Goal: Task Accomplishment & Management: Use online tool/utility

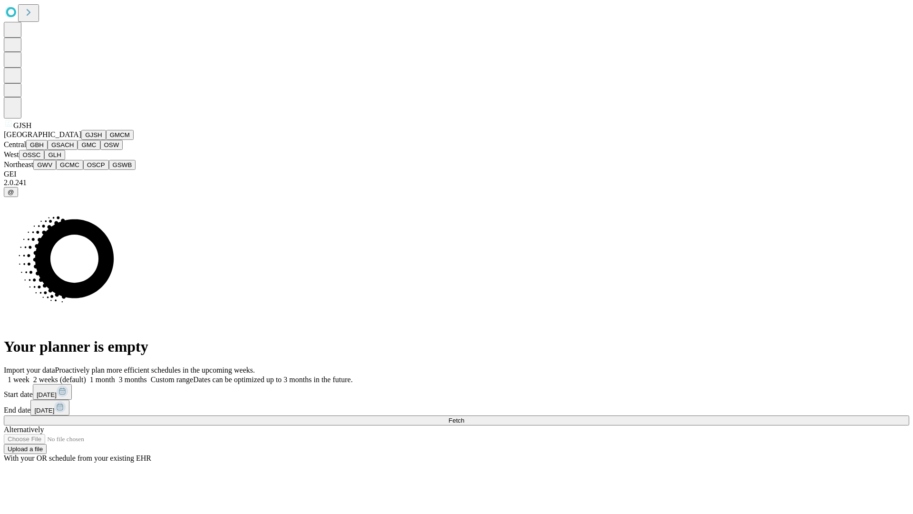
click at [81, 140] on button "GJSH" at bounding box center [93, 135] width 25 height 10
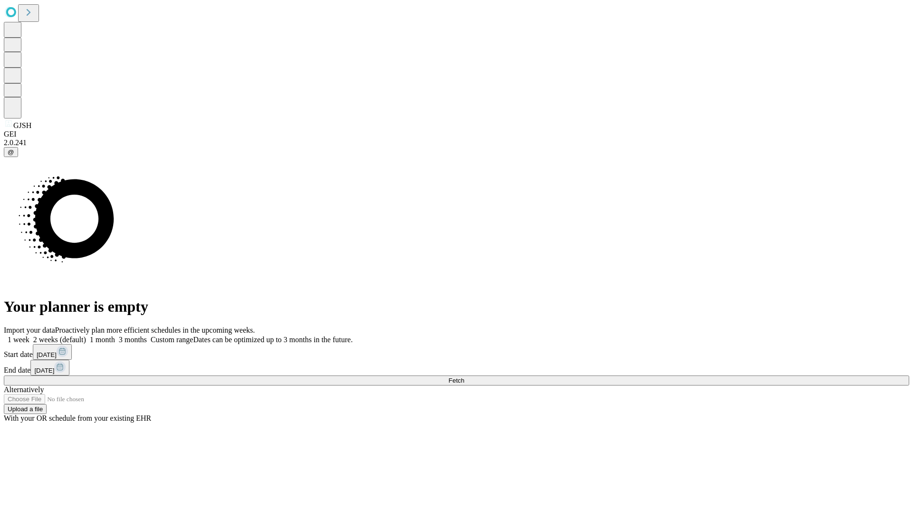
click at [29, 335] on label "1 week" at bounding box center [17, 339] width 26 height 8
click at [464, 377] on span "Fetch" at bounding box center [457, 380] width 16 height 7
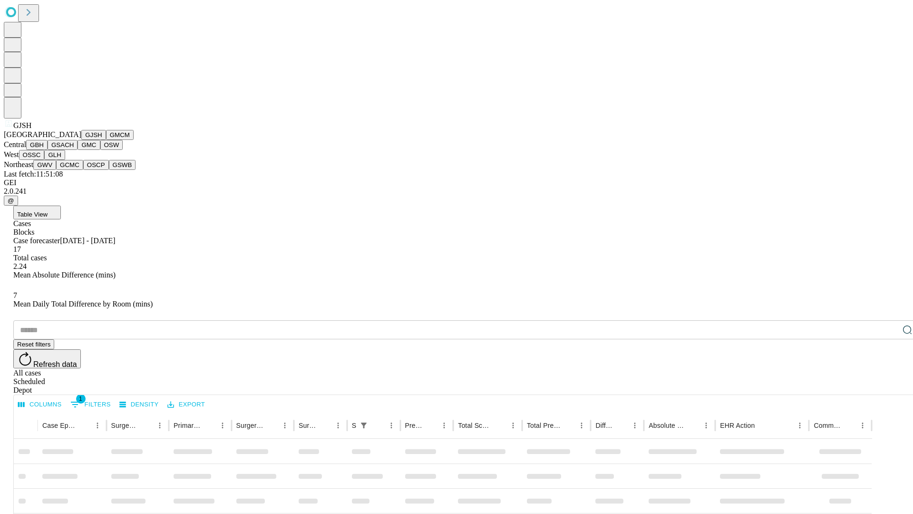
click at [106, 140] on button "GMCM" at bounding box center [120, 135] width 28 height 10
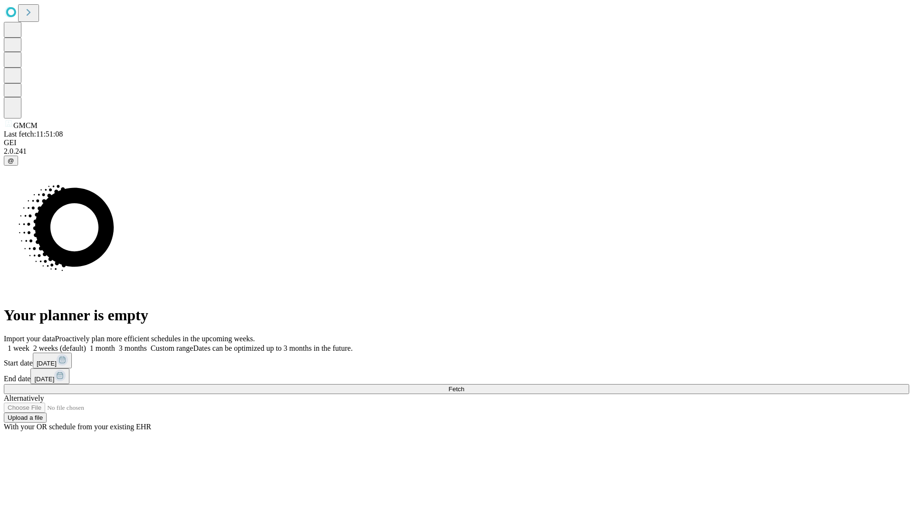
click at [464, 385] on span "Fetch" at bounding box center [457, 388] width 16 height 7
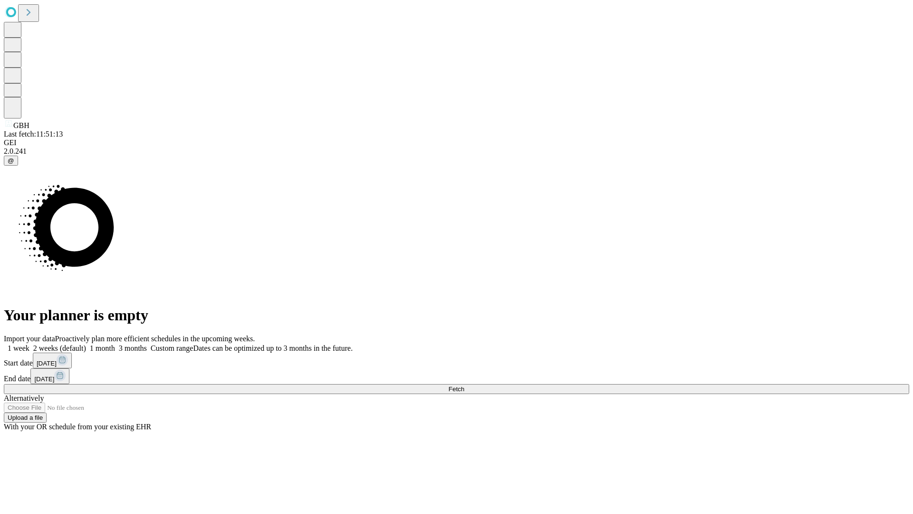
click at [29, 344] on label "1 week" at bounding box center [17, 348] width 26 height 8
click at [464, 385] on span "Fetch" at bounding box center [457, 388] width 16 height 7
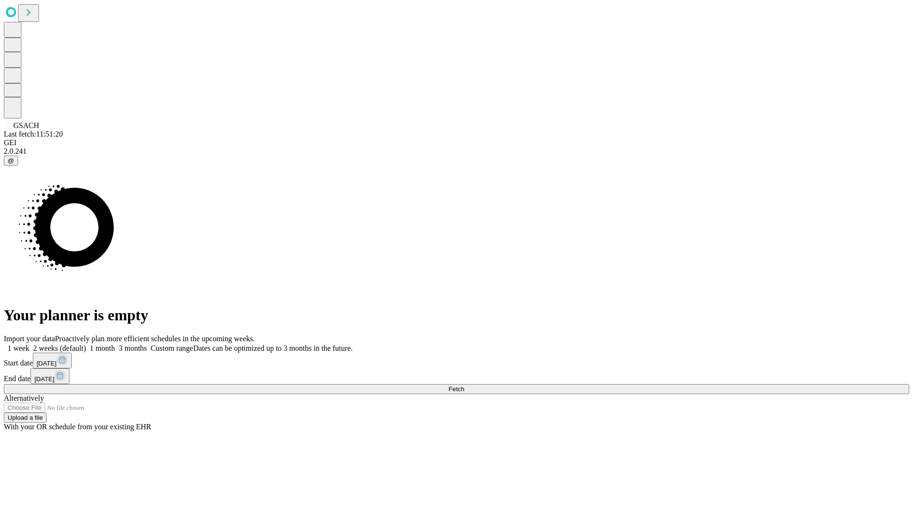
click at [29, 344] on label "1 week" at bounding box center [17, 348] width 26 height 8
click at [464, 385] on span "Fetch" at bounding box center [457, 388] width 16 height 7
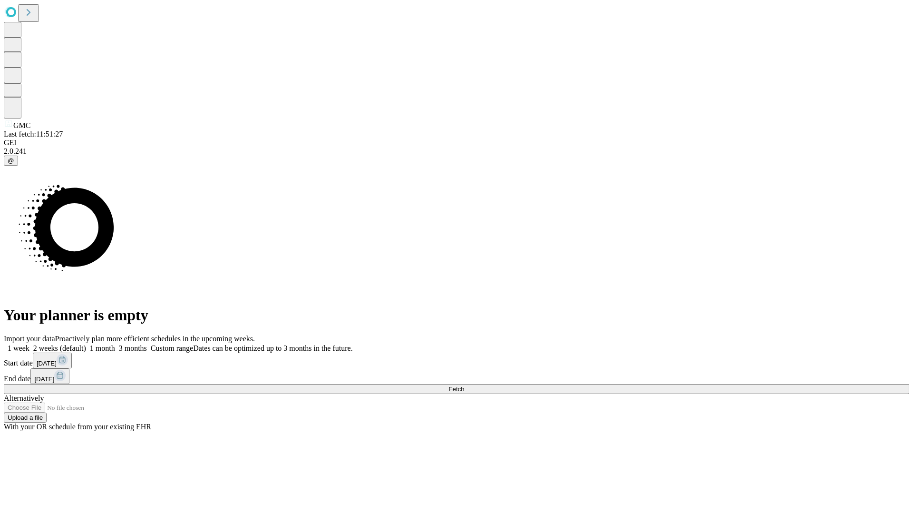
click at [464, 385] on span "Fetch" at bounding box center [457, 388] width 16 height 7
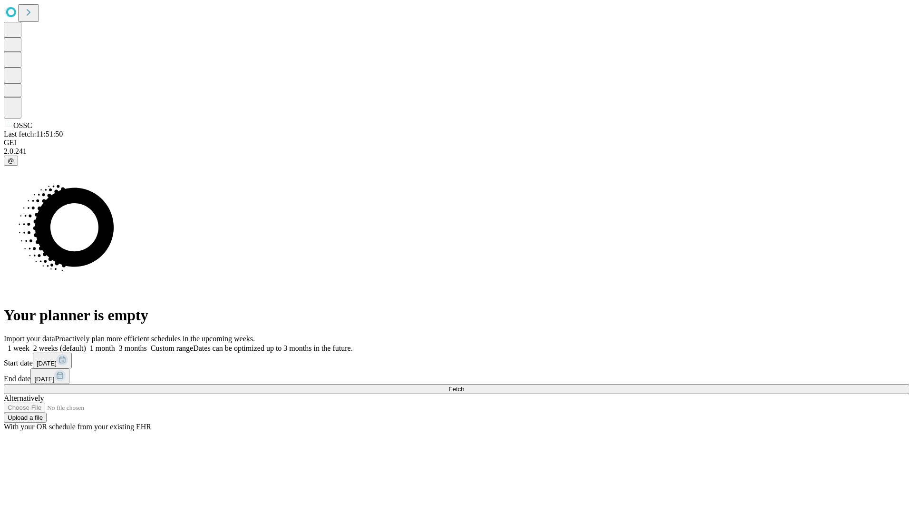
click at [29, 344] on label "1 week" at bounding box center [17, 348] width 26 height 8
click at [464, 385] on span "Fetch" at bounding box center [457, 388] width 16 height 7
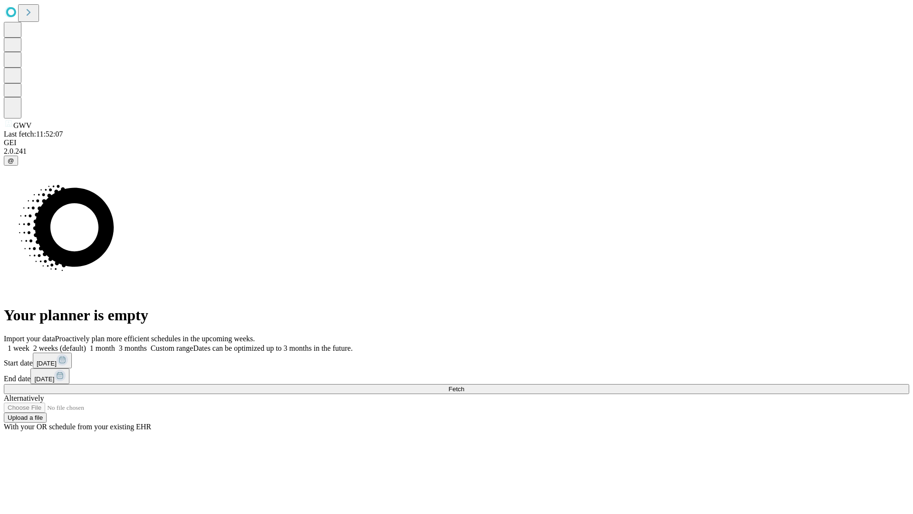
click at [29, 344] on label "1 week" at bounding box center [17, 348] width 26 height 8
click at [464, 385] on span "Fetch" at bounding box center [457, 388] width 16 height 7
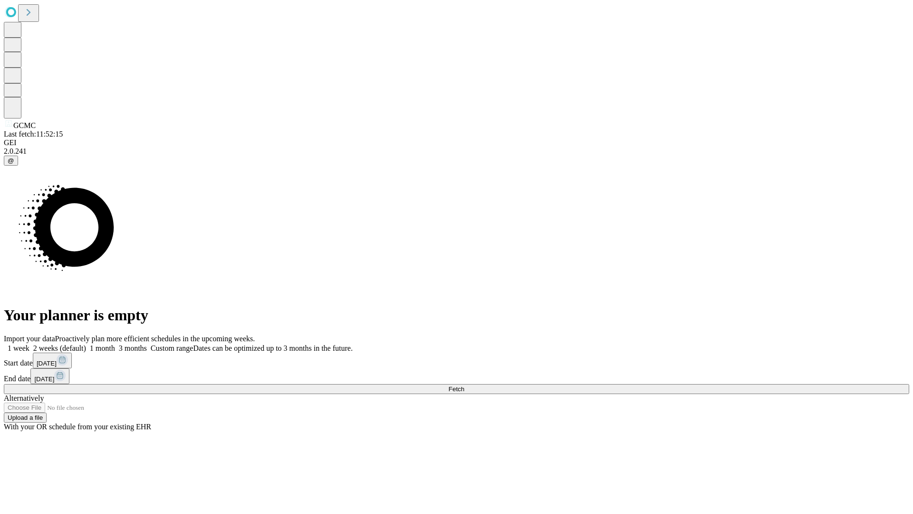
click at [29, 344] on label "1 week" at bounding box center [17, 348] width 26 height 8
click at [464, 385] on span "Fetch" at bounding box center [457, 388] width 16 height 7
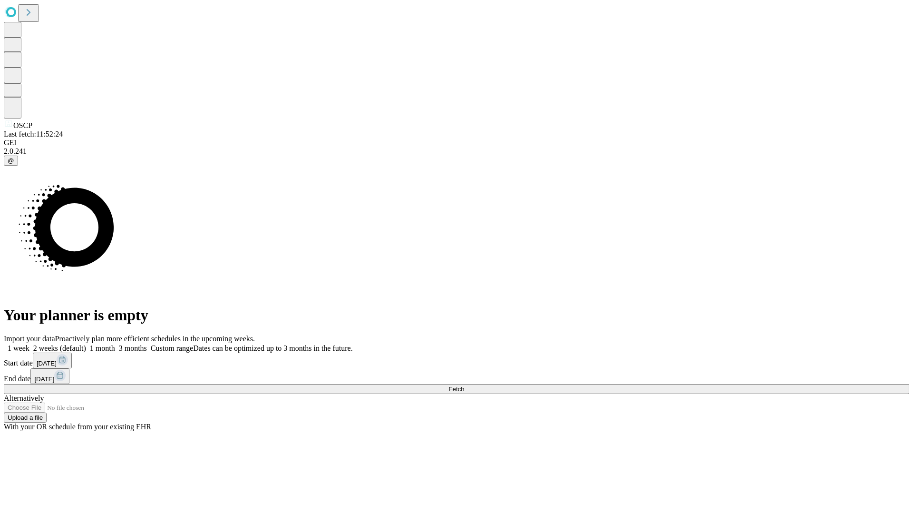
click at [29, 344] on label "1 week" at bounding box center [17, 348] width 26 height 8
click at [464, 385] on span "Fetch" at bounding box center [457, 388] width 16 height 7
